Goal: Book appointment/travel/reservation

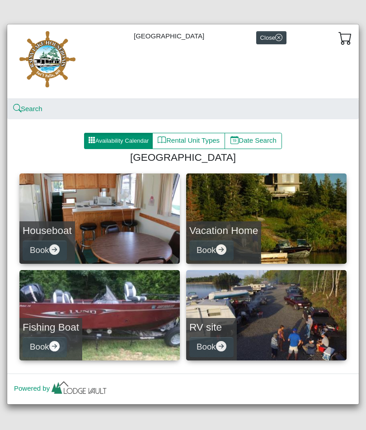
scroll to position [1, 0]
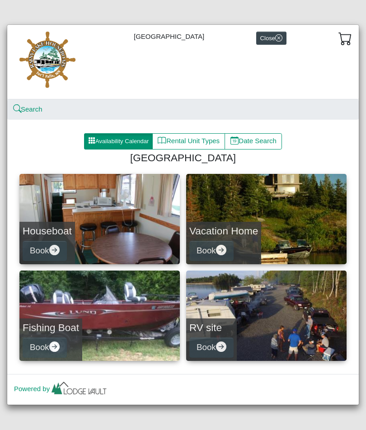
click at [138, 217] on link "Houseboat Book" at bounding box center [99, 219] width 161 height 90
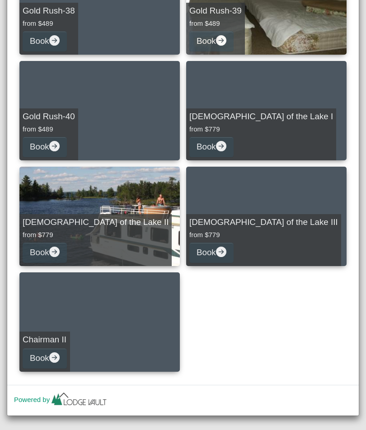
scroll to position [1275, 0]
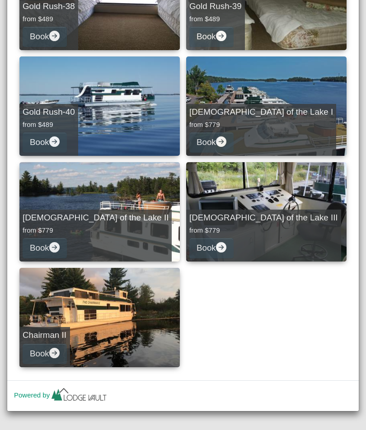
click at [114, 321] on link "Chairman II Book" at bounding box center [99, 317] width 161 height 99
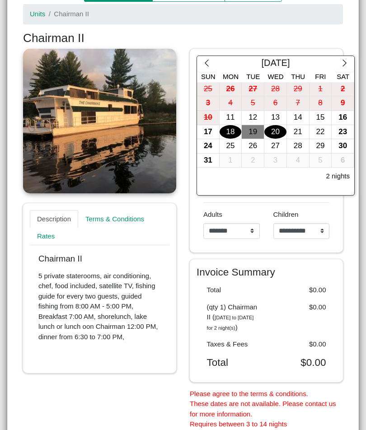
scroll to position [148, 0]
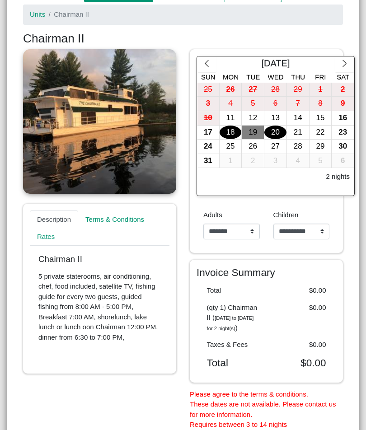
click at [260, 142] on div "26" at bounding box center [253, 147] width 22 height 14
click at [340, 145] on div "30" at bounding box center [343, 147] width 22 height 14
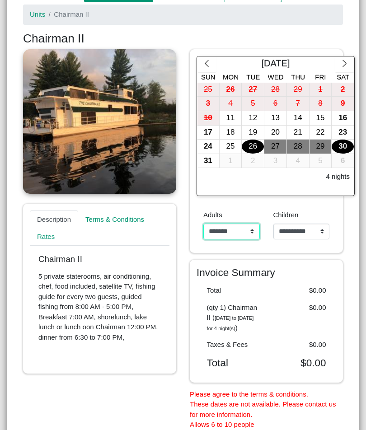
click at [249, 232] on select "**********" at bounding box center [231, 232] width 57 height 16
select select "*"
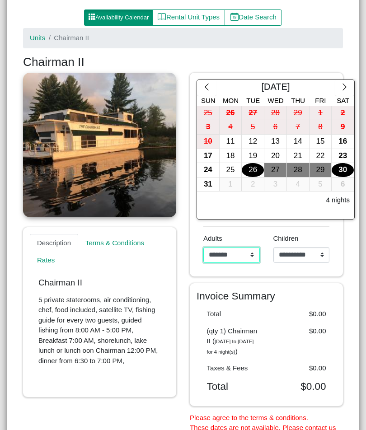
scroll to position [123, 0]
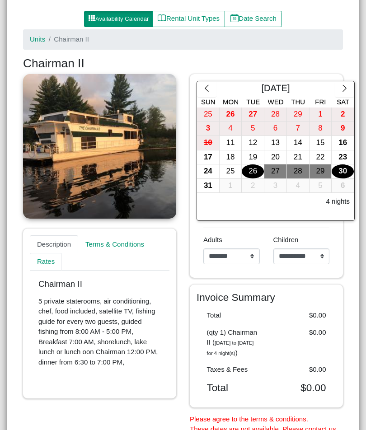
click at [47, 260] on link "Rates" at bounding box center [46, 262] width 32 height 18
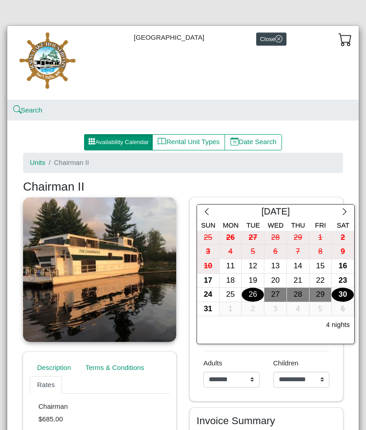
scroll to position [0, 0]
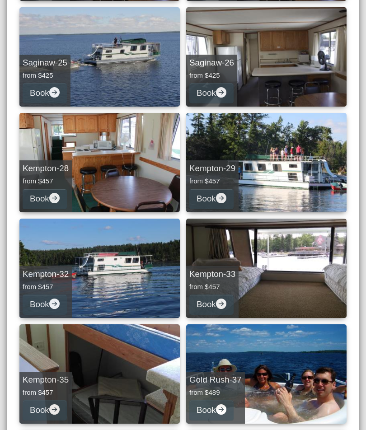
scroll to position [793, 0]
